Goal: Navigation & Orientation: Find specific page/section

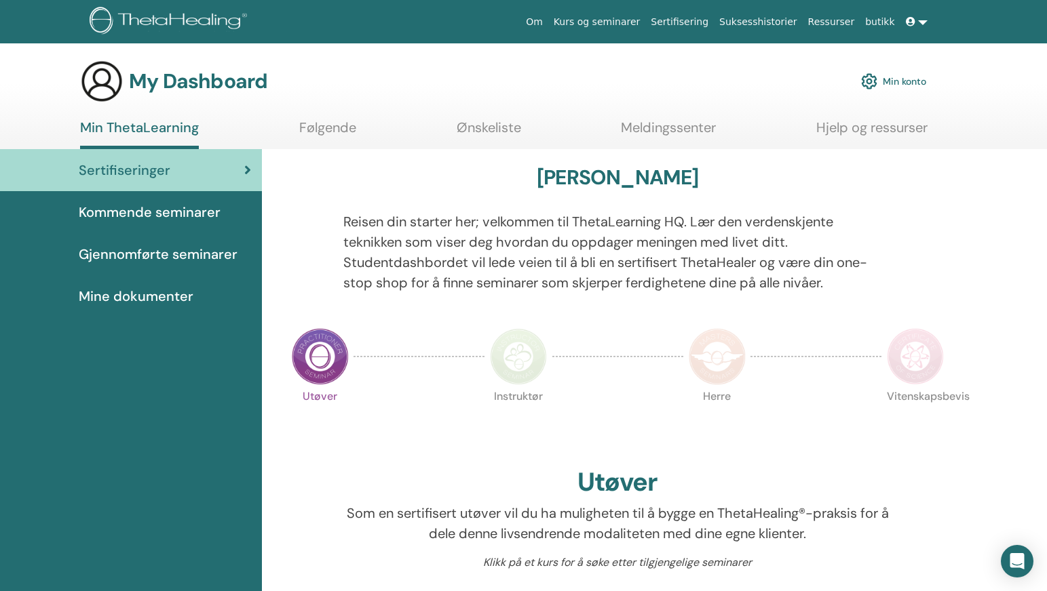
click at [163, 209] on span "Kommende seminarer" at bounding box center [150, 212] width 142 height 20
